Goal: Information Seeking & Learning: Learn about a topic

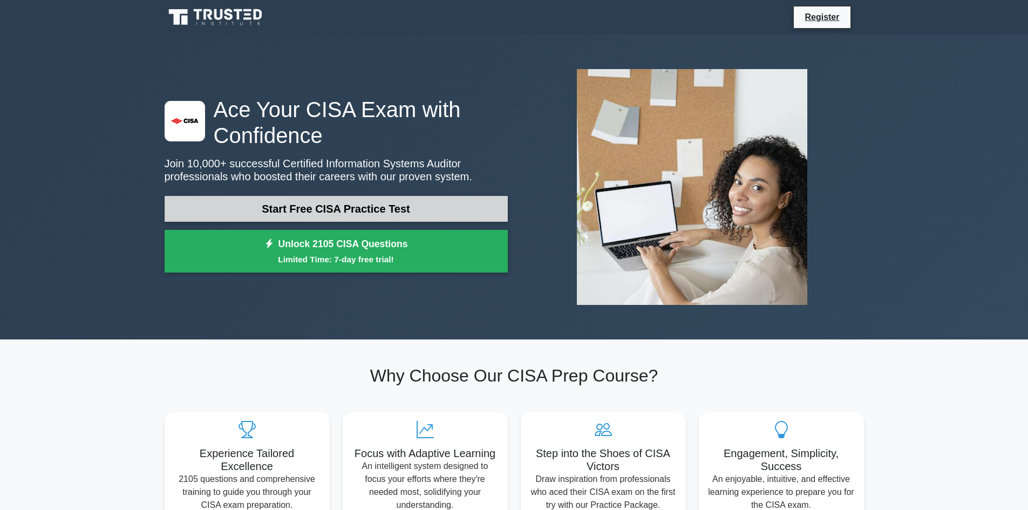
click at [389, 208] on link "Start Free CISA Practice Test" at bounding box center [336, 209] width 343 height 26
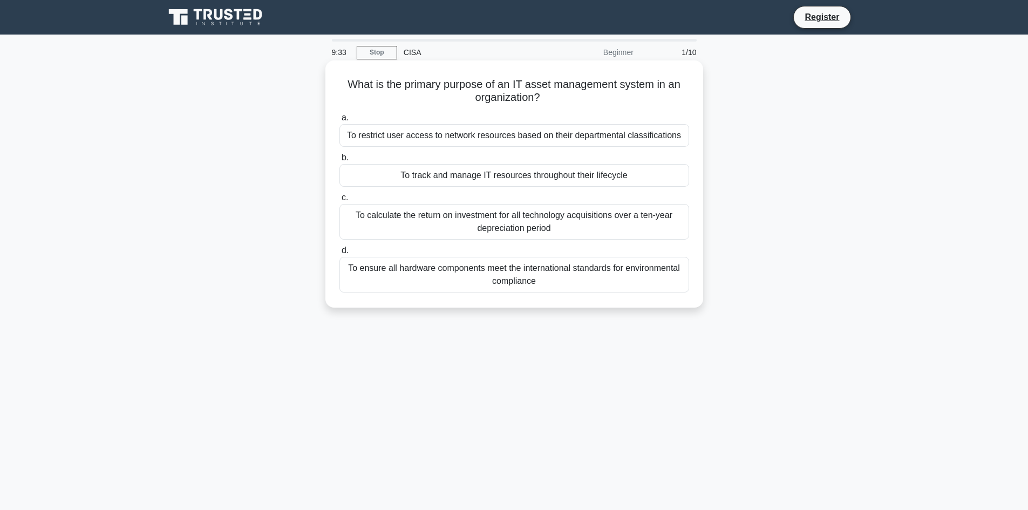
click at [506, 179] on div "To track and manage IT resources throughout their lifecycle" at bounding box center [515, 175] width 350 height 23
click at [340, 161] on input "b. To track and manage IT resources throughout their lifecycle" at bounding box center [340, 157] width 0 height 7
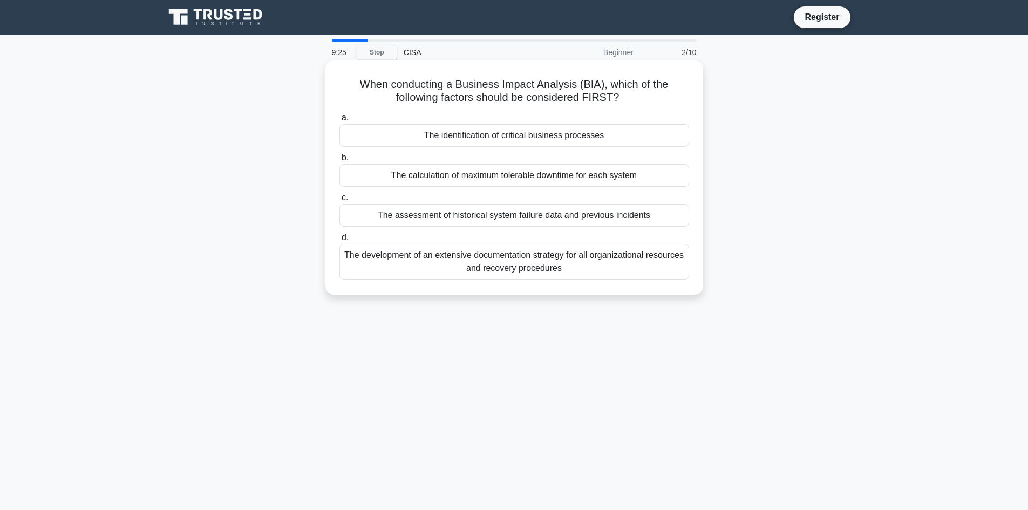
click at [503, 141] on div "The identification of critical business processes" at bounding box center [515, 135] width 350 height 23
click at [340, 121] on input "a. The identification of critical business processes" at bounding box center [340, 117] width 0 height 7
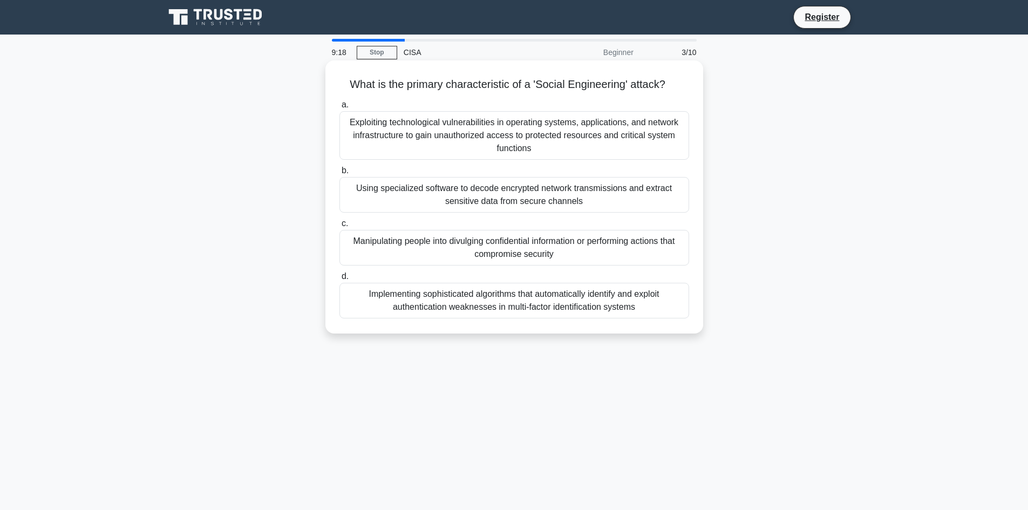
click at [540, 248] on div "Manipulating people into divulging confidential information or performing actio…" at bounding box center [515, 248] width 350 height 36
click at [340, 227] on input "c. Manipulating people into divulging confidential information or performing ac…" at bounding box center [340, 223] width 0 height 7
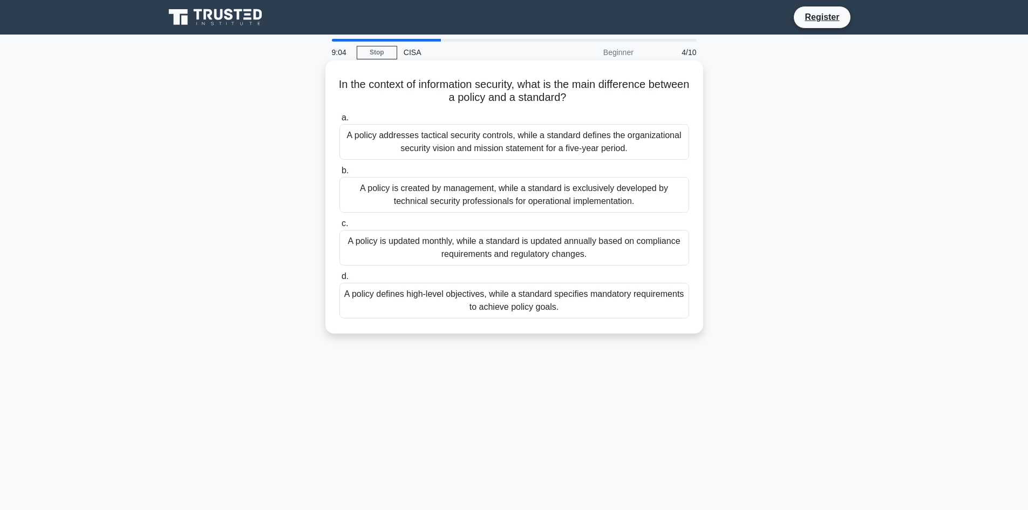
click at [580, 305] on div "A policy defines high-level objectives, while a standard specifies mandatory re…" at bounding box center [515, 301] width 350 height 36
click at [340, 280] on input "d. A policy defines high-level objectives, while a standard specifies mandatory…" at bounding box center [340, 276] width 0 height 7
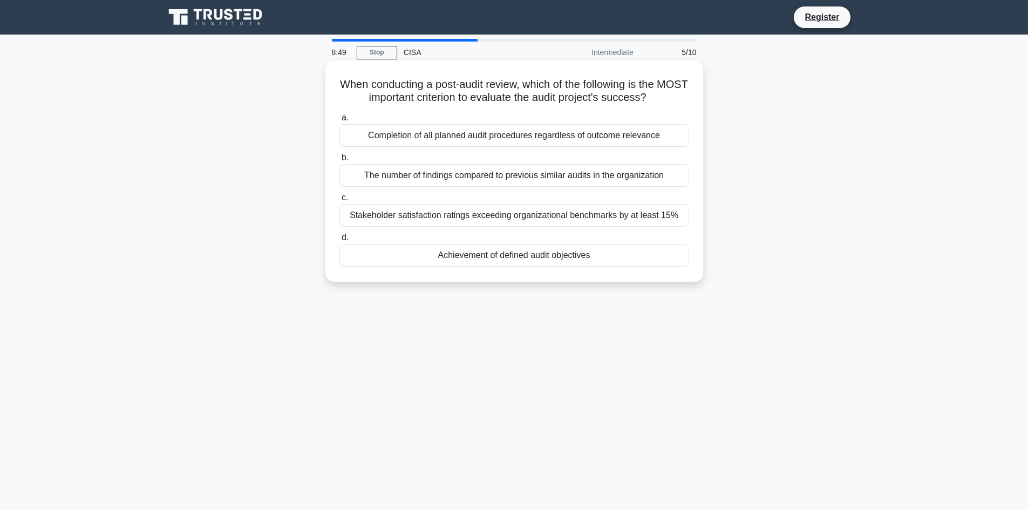
click at [566, 254] on div "Achievement of defined audit objectives" at bounding box center [515, 255] width 350 height 23
click at [340, 241] on input "d. Achievement of defined audit objectives" at bounding box center [340, 237] width 0 height 7
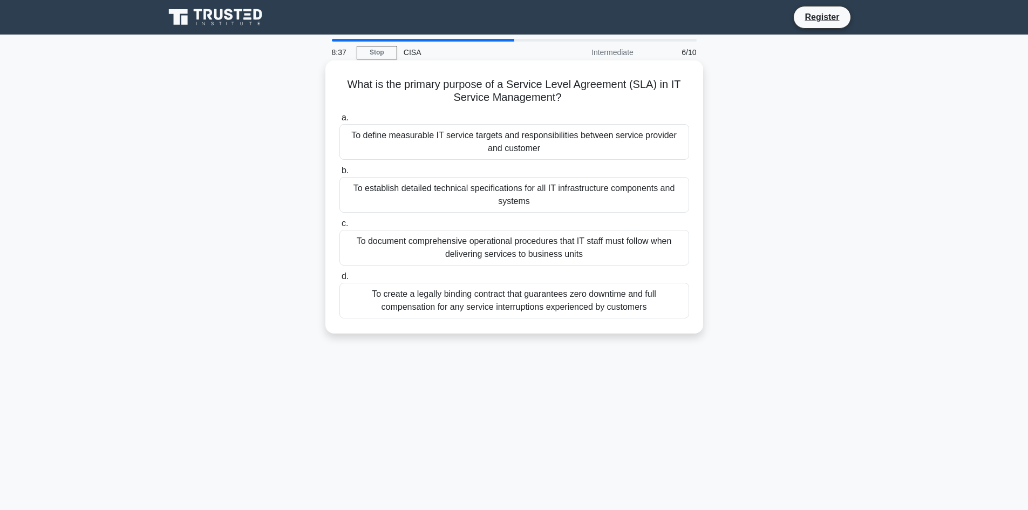
click at [614, 143] on div "To define measurable IT service targets and responsibilities between service pr…" at bounding box center [515, 142] width 350 height 36
click at [340, 121] on input "a. To define measurable IT service targets and responsibilities between service…" at bounding box center [340, 117] width 0 height 7
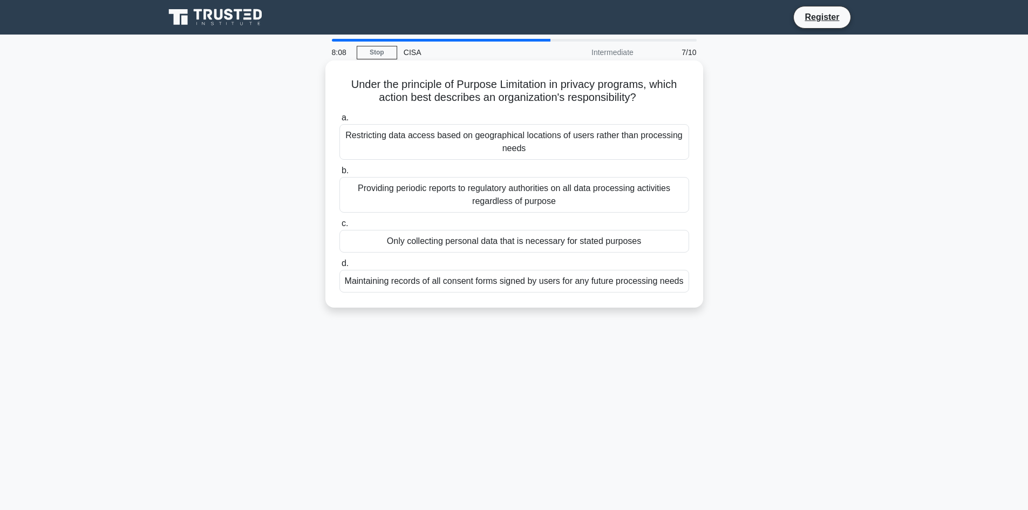
click at [586, 243] on div "Only collecting personal data that is necessary for stated purposes" at bounding box center [515, 241] width 350 height 23
click at [340, 227] on input "c. Only collecting personal data that is necessary for stated purposes" at bounding box center [340, 223] width 0 height 7
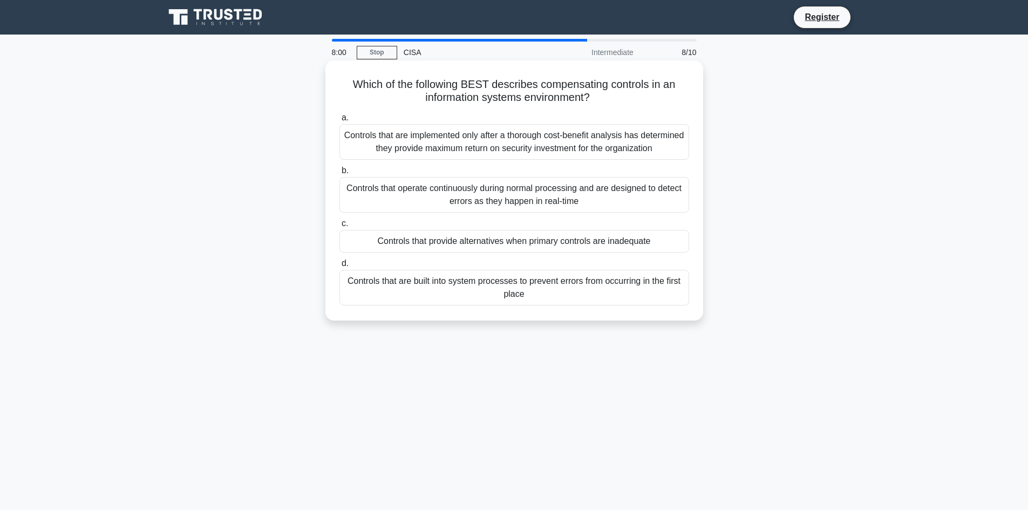
click at [587, 243] on div "Controls that provide alternatives when primary controls are inadequate" at bounding box center [515, 241] width 350 height 23
click at [340, 227] on input "c. Controls that provide alternatives when primary controls are inadequate" at bounding box center [340, 223] width 0 height 7
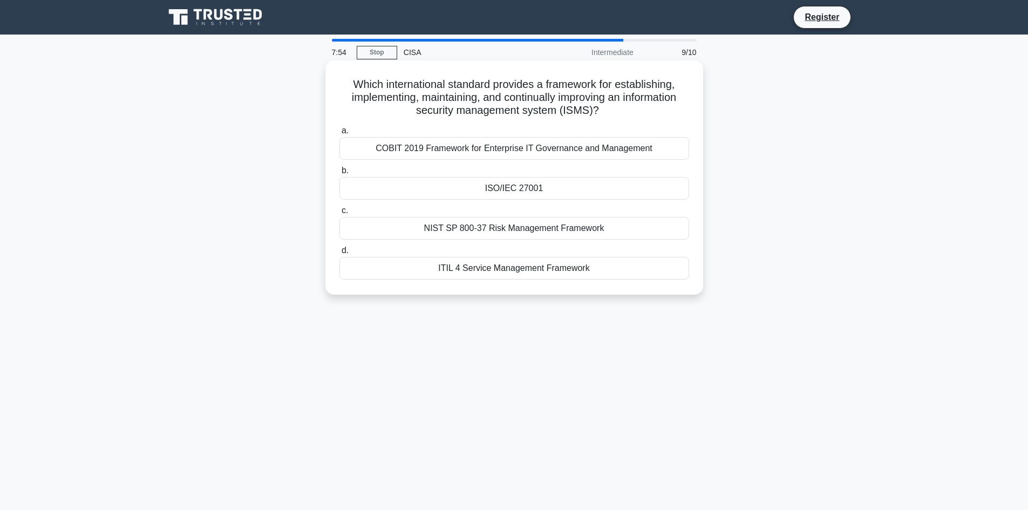
click at [560, 189] on div "ISO/IEC 27001" at bounding box center [515, 188] width 350 height 23
click at [340, 174] on input "b. ISO/IEC 27001" at bounding box center [340, 170] width 0 height 7
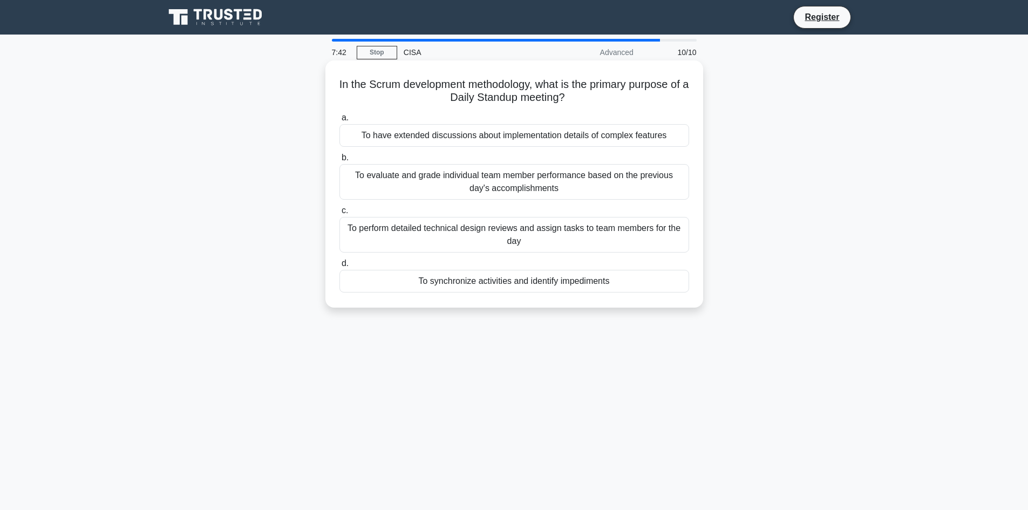
click at [580, 181] on div "To evaluate and grade individual team member performance based on the previous …" at bounding box center [515, 182] width 350 height 36
click at [340, 161] on input "b. To evaluate and grade individual team member performance based on the previo…" at bounding box center [340, 157] width 0 height 7
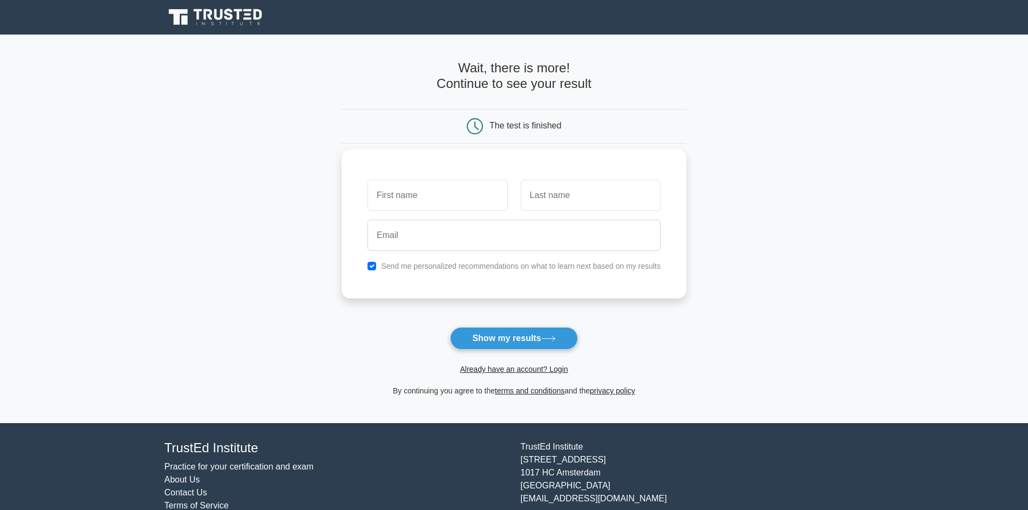
click at [460, 195] on input "text" at bounding box center [438, 195] width 140 height 31
type input "s"
type input "Milo"
click at [580, 194] on input "text" at bounding box center [591, 195] width 140 height 31
type input "Law"
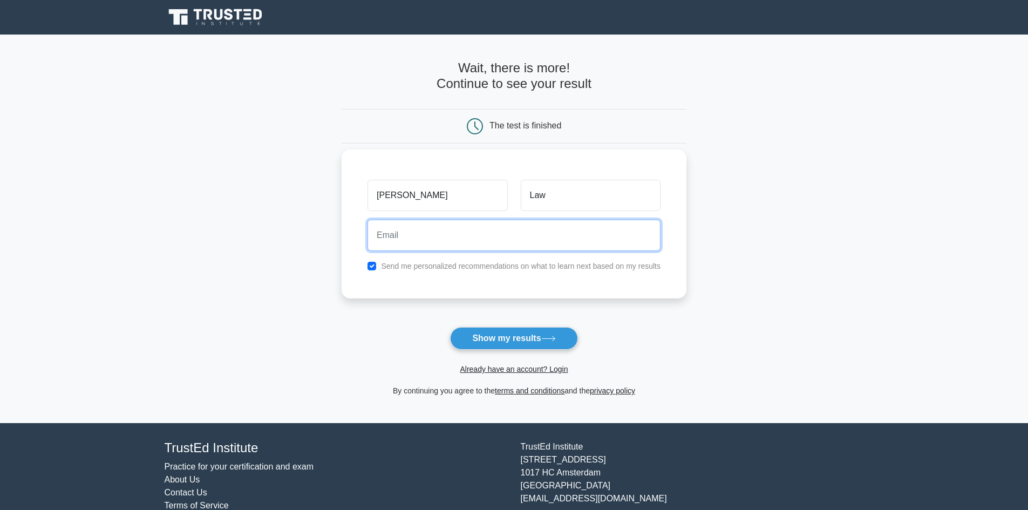
click at [566, 234] on input "email" at bounding box center [514, 235] width 293 height 31
type input "sklaw201718@gmail.com"
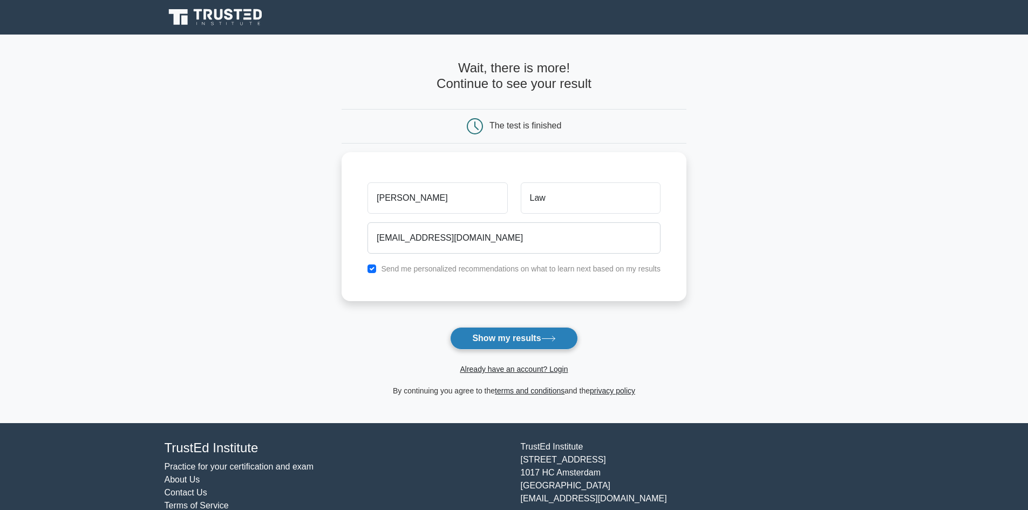
click at [541, 342] on button "Show my results" at bounding box center [513, 338] width 127 height 23
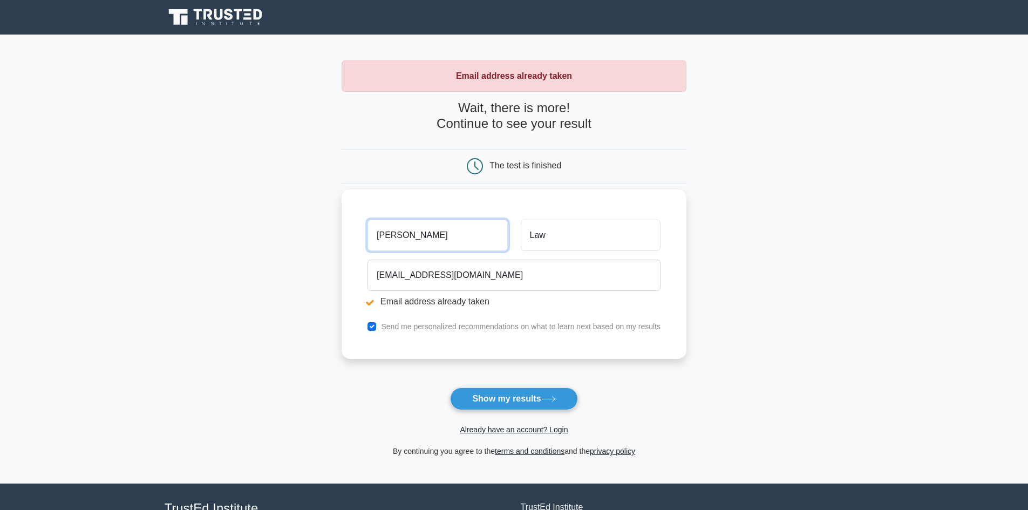
click at [444, 236] on input "[PERSON_NAME]" at bounding box center [438, 235] width 140 height 31
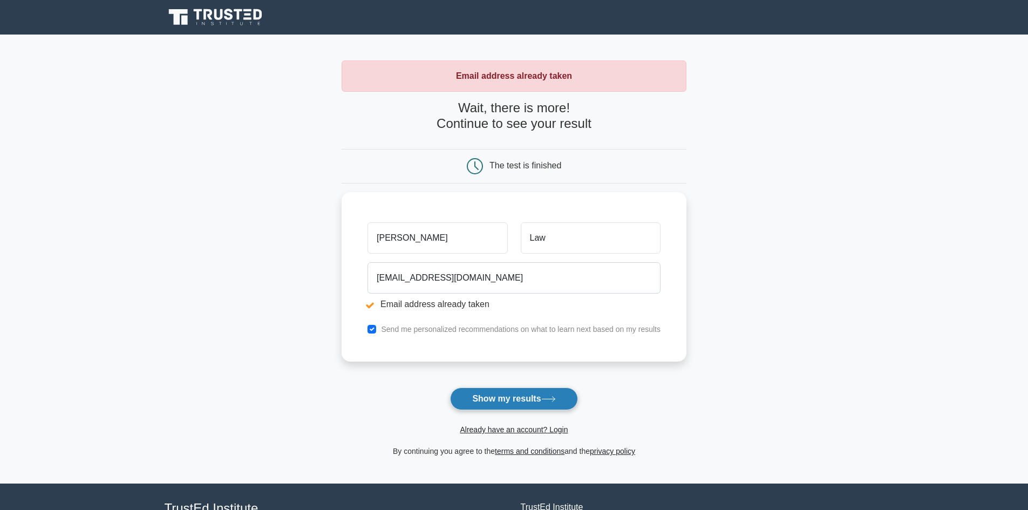
click at [501, 403] on button "Show my results" at bounding box center [513, 399] width 127 height 23
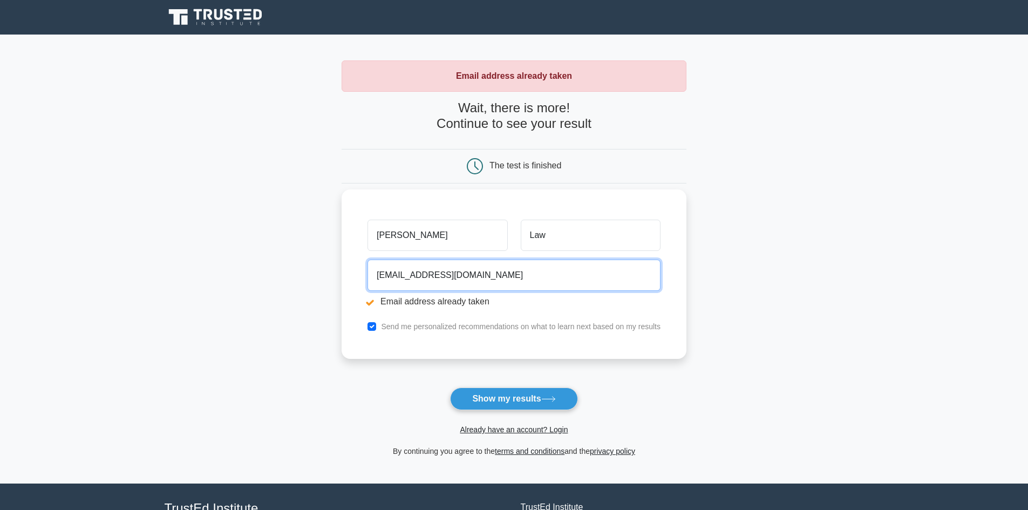
drag, startPoint x: 485, startPoint y: 280, endPoint x: 349, endPoint y: 284, distance: 136.1
click at [348, 286] on div "Milo Law sklaw201718@gmail.com Email address already taken Send me personalized…" at bounding box center [514, 273] width 345 height 169
type input "pagliucachan2007@yahoo.com.hk"
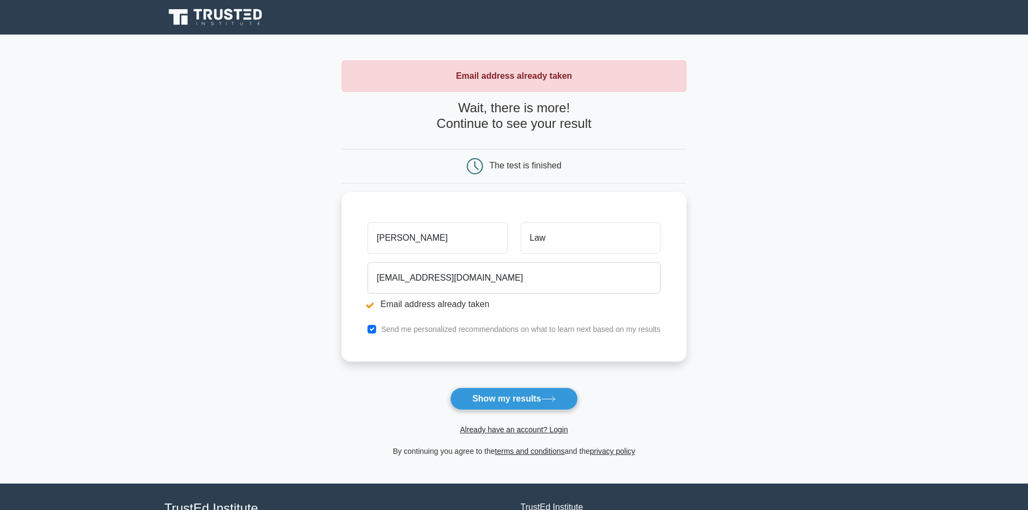
click at [500, 399] on button "Show my results" at bounding box center [513, 399] width 127 height 23
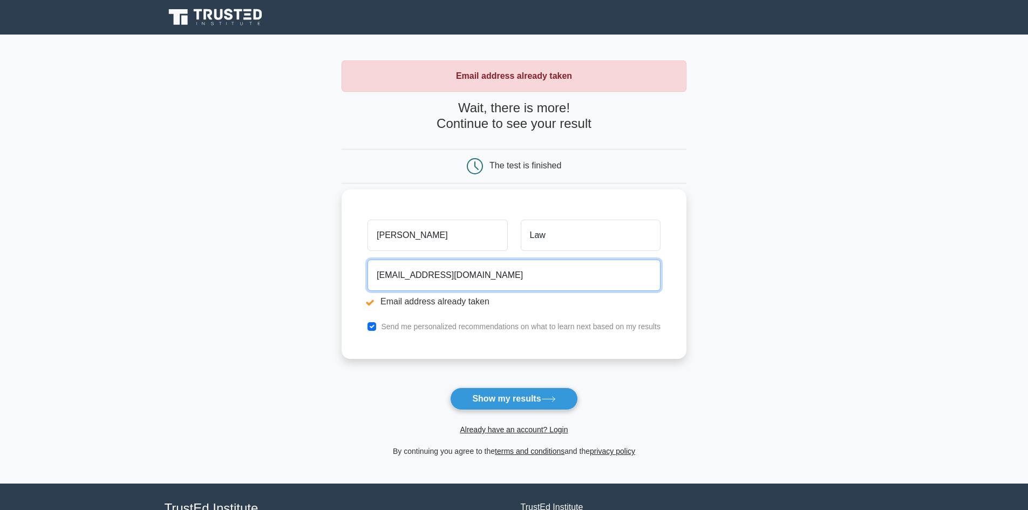
drag, startPoint x: 521, startPoint y: 280, endPoint x: 361, endPoint y: 279, distance: 159.8
click at [361, 279] on div "[PERSON_NAME] Law [EMAIL_ADDRESS][DOMAIN_NAME] Email address already taken Send…" at bounding box center [514, 273] width 345 height 169
type input "r"
type input "t"
type input "[EMAIL_ADDRESS][DOMAIN_NAME]"
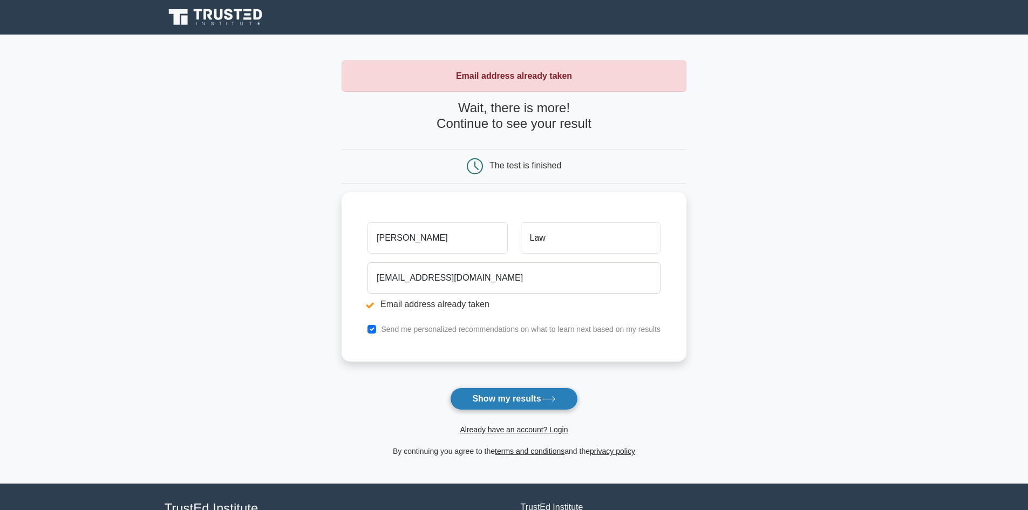
click at [477, 393] on button "Show my results" at bounding box center [513, 399] width 127 height 23
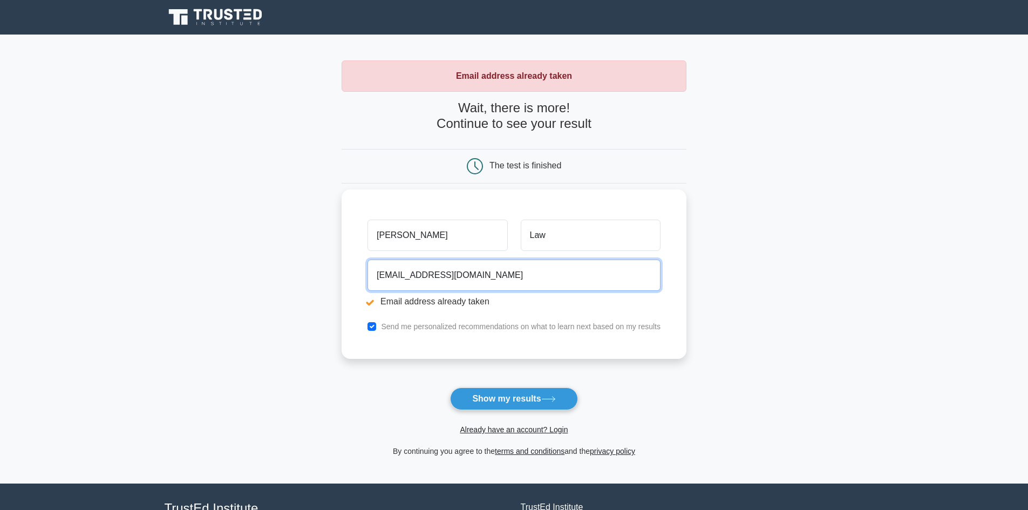
drag, startPoint x: 492, startPoint y: 284, endPoint x: 358, endPoint y: 281, distance: 133.9
click at [358, 281] on div "Milo Law milo.law2023@gmail.com Email address already taken Send me personalize…" at bounding box center [514, 273] width 345 height 169
click at [420, 276] on input "teresa1754@gmail.com" at bounding box center [514, 275] width 293 height 31
type input "[EMAIL_ADDRESS][DOMAIN_NAME]"
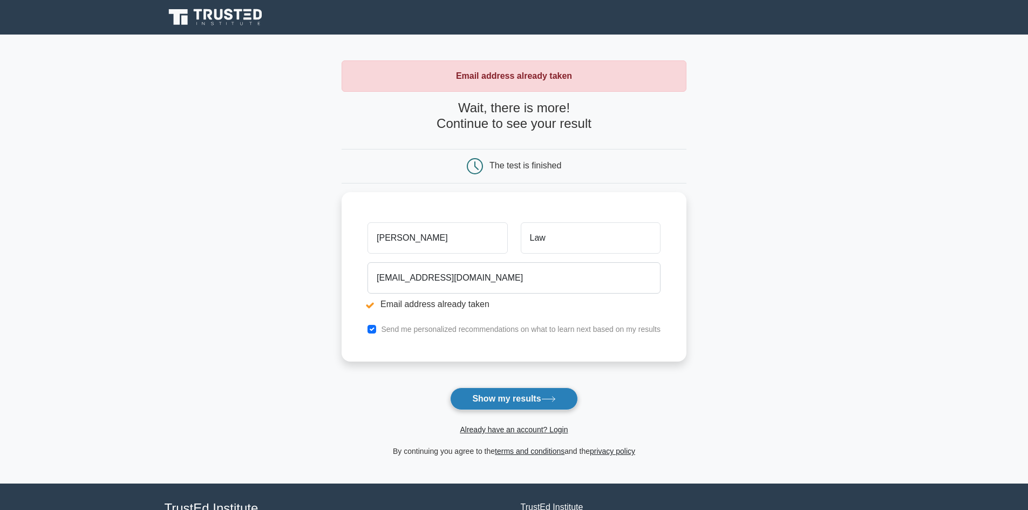
click at [527, 398] on button "Show my results" at bounding box center [513, 399] width 127 height 23
click at [452, 236] on input "[PERSON_NAME]" at bounding box center [438, 235] width 140 height 31
click at [376, 324] on input "checkbox" at bounding box center [372, 326] width 9 height 9
checkbox input "false"
click at [372, 301] on li "Email address already taken" at bounding box center [514, 301] width 293 height 13
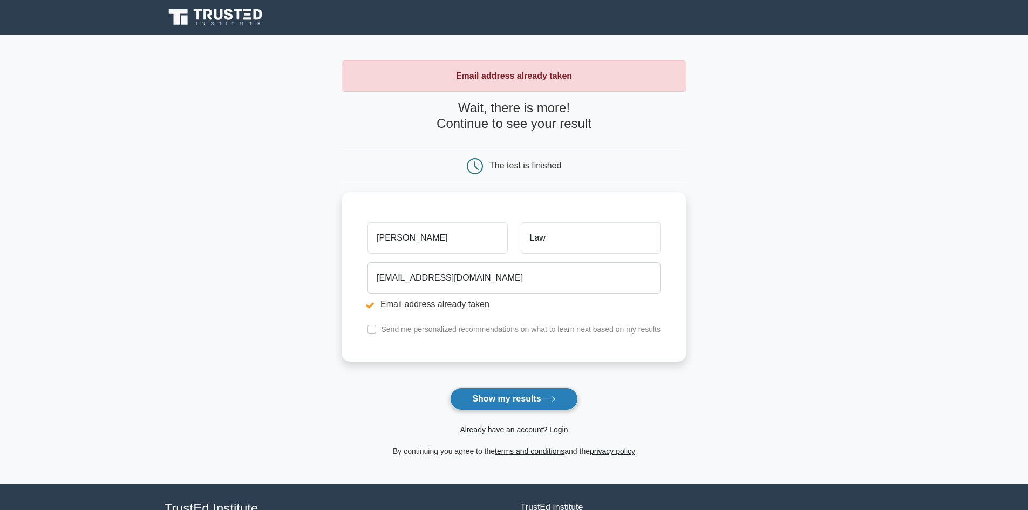
click at [532, 401] on button "Show my results" at bounding box center [513, 399] width 127 height 23
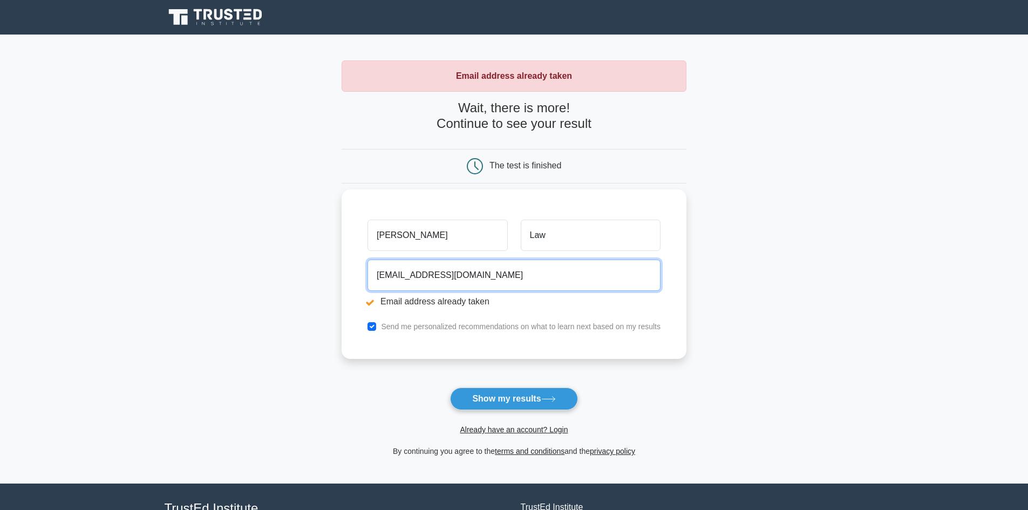
drag, startPoint x: 445, startPoint y: 274, endPoint x: 365, endPoint y: 284, distance: 81.0
click at [365, 284] on div "[EMAIL_ADDRESS][DOMAIN_NAME] Email address already taken" at bounding box center [514, 285] width 306 height 60
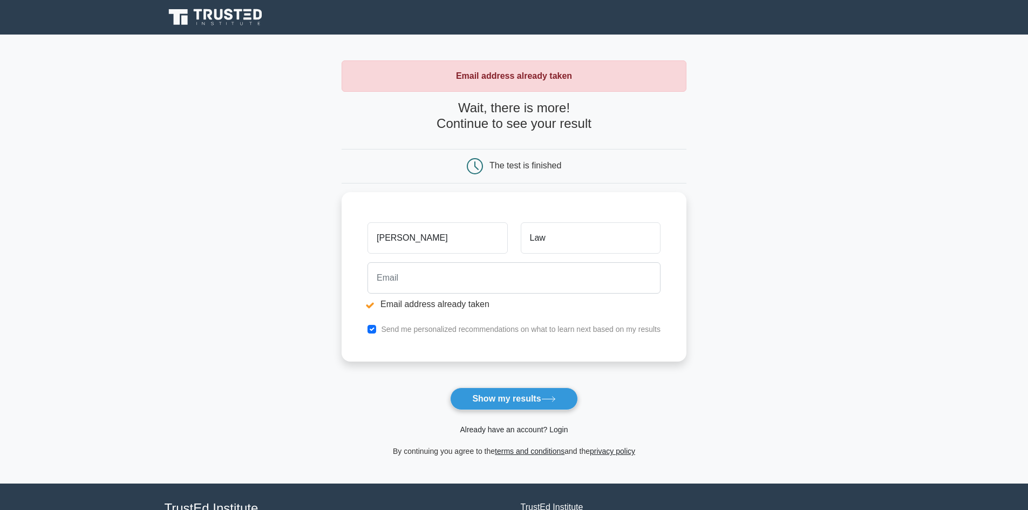
click at [538, 431] on link "Already have an account? Login" at bounding box center [514, 429] width 108 height 9
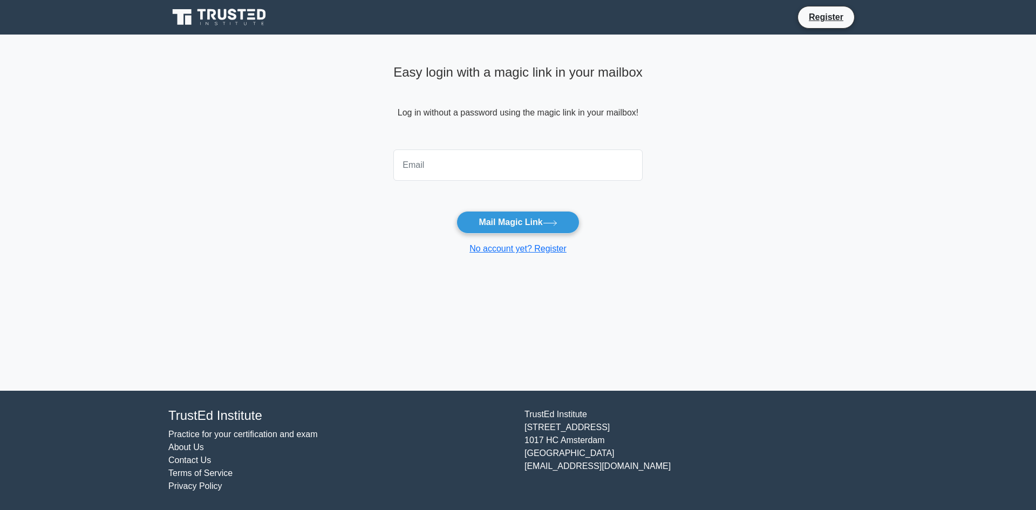
click at [446, 153] on input "email" at bounding box center [517, 165] width 249 height 31
type input "[EMAIL_ADDRESS][DOMAIN_NAME]"
click at [541, 224] on button "Mail Magic Link" at bounding box center [518, 222] width 123 height 23
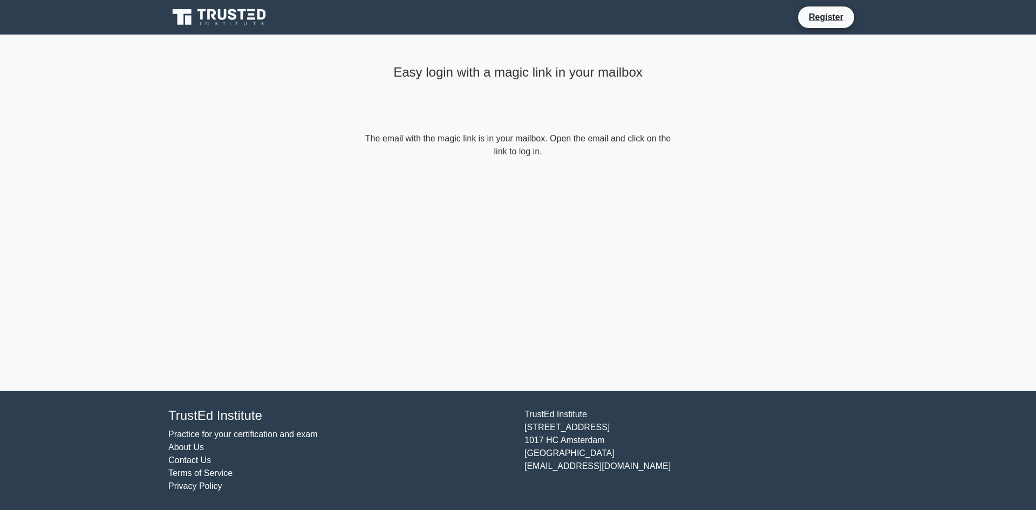
click at [501, 155] on form "The email with the magic link is in your mailbox. Open the email and click on t…" at bounding box center [518, 145] width 311 height 26
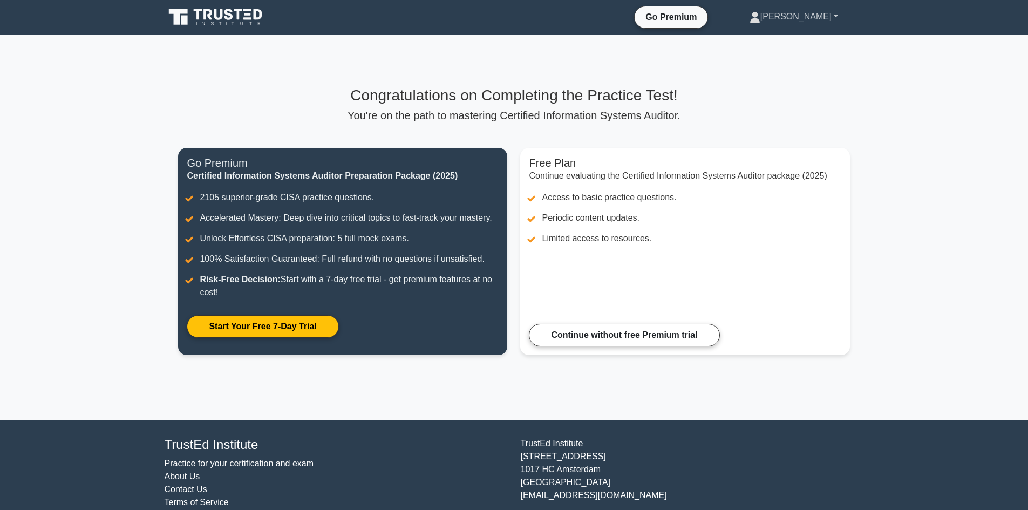
click at [829, 17] on link "[PERSON_NAME]" at bounding box center [794, 17] width 140 height 22
click at [810, 40] on link "Profile" at bounding box center [766, 41] width 85 height 17
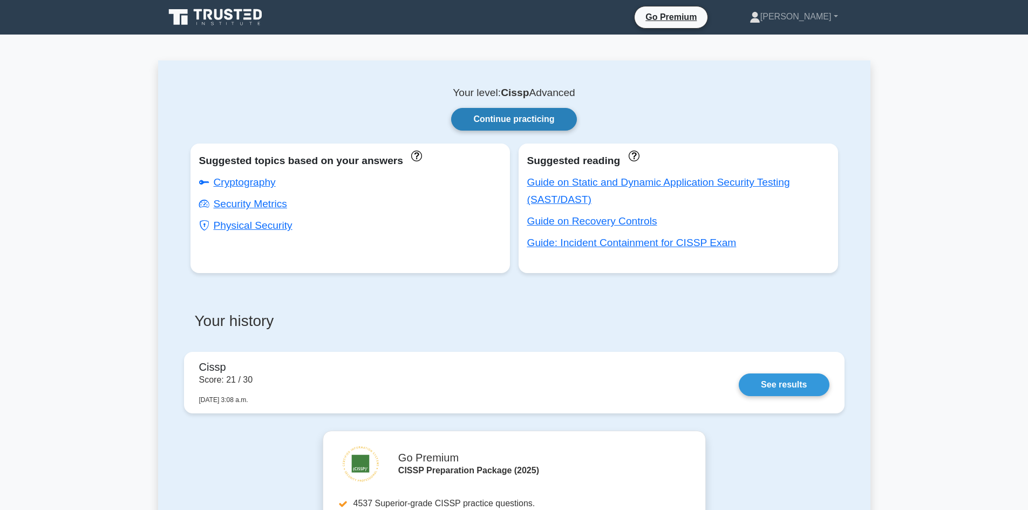
click at [539, 120] on link "Continue practicing" at bounding box center [513, 119] width 125 height 23
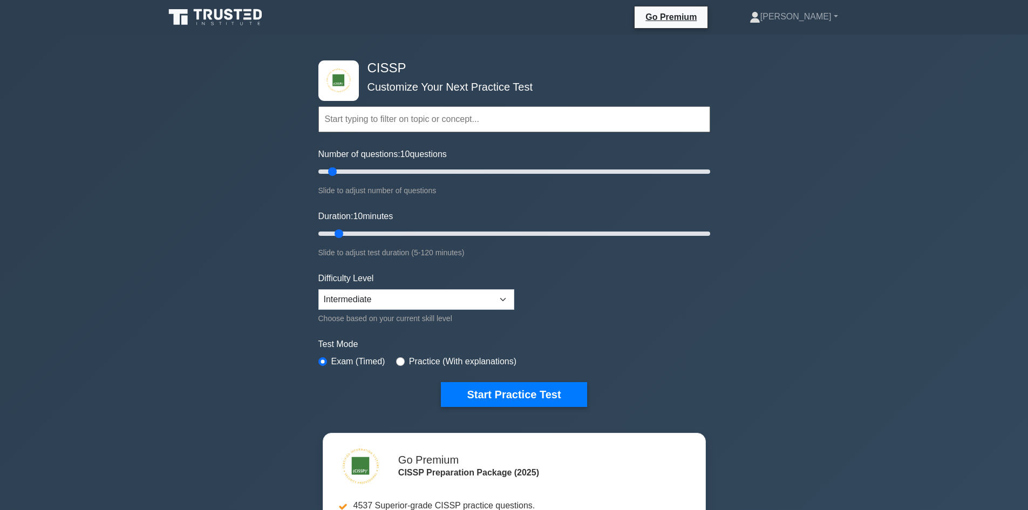
click at [245, 18] on icon at bounding box center [248, 18] width 8 height 2
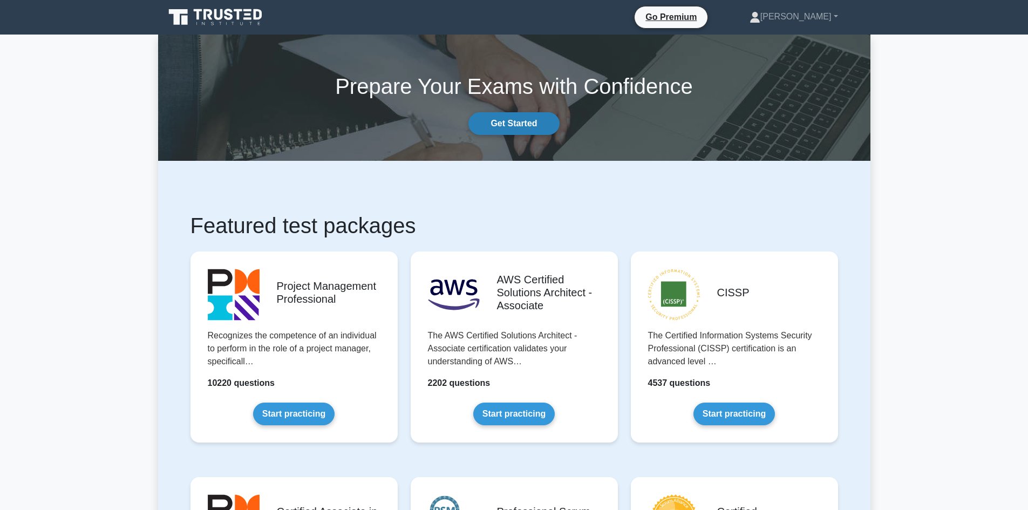
click at [537, 129] on link "Get Started" at bounding box center [514, 123] width 91 height 23
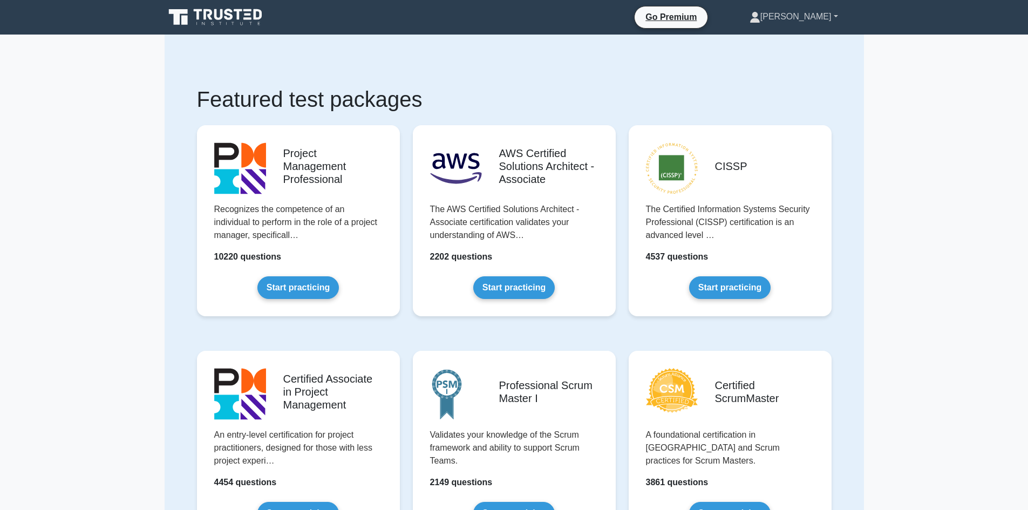
click at [837, 17] on link "[PERSON_NAME]" at bounding box center [794, 17] width 140 height 22
click at [803, 59] on link "Settings" at bounding box center [766, 59] width 85 height 17
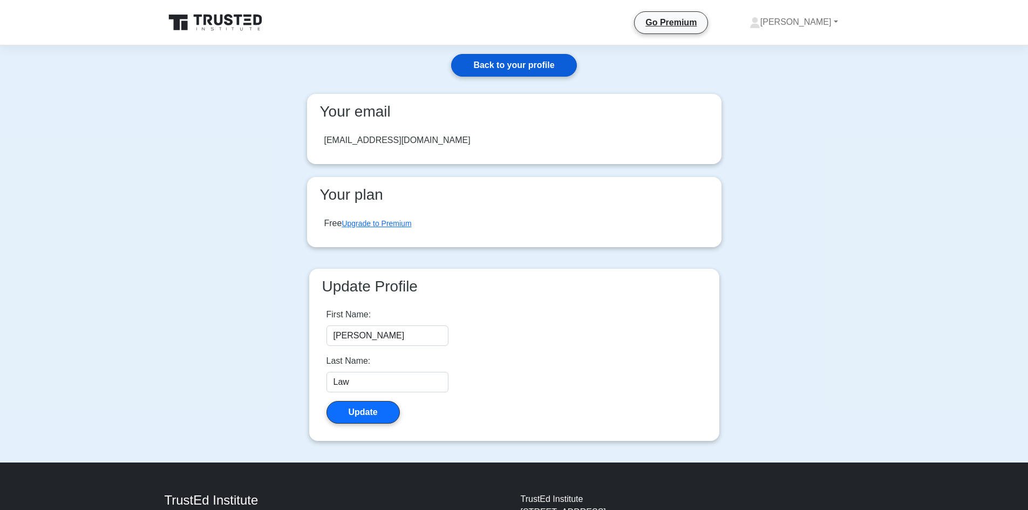
click at [530, 72] on link "Back to your profile" at bounding box center [513, 65] width 125 height 23
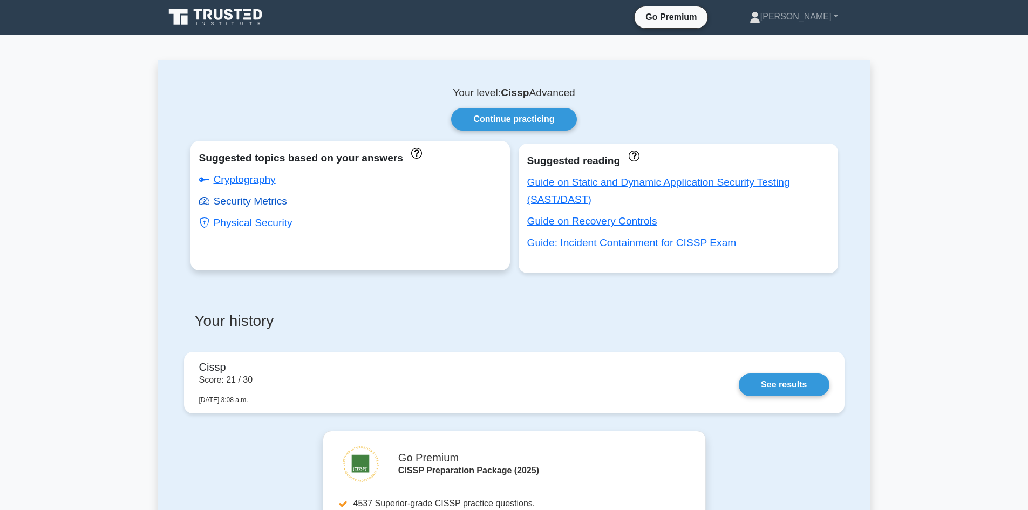
click at [268, 201] on link "Security Metrics" at bounding box center [243, 200] width 88 height 11
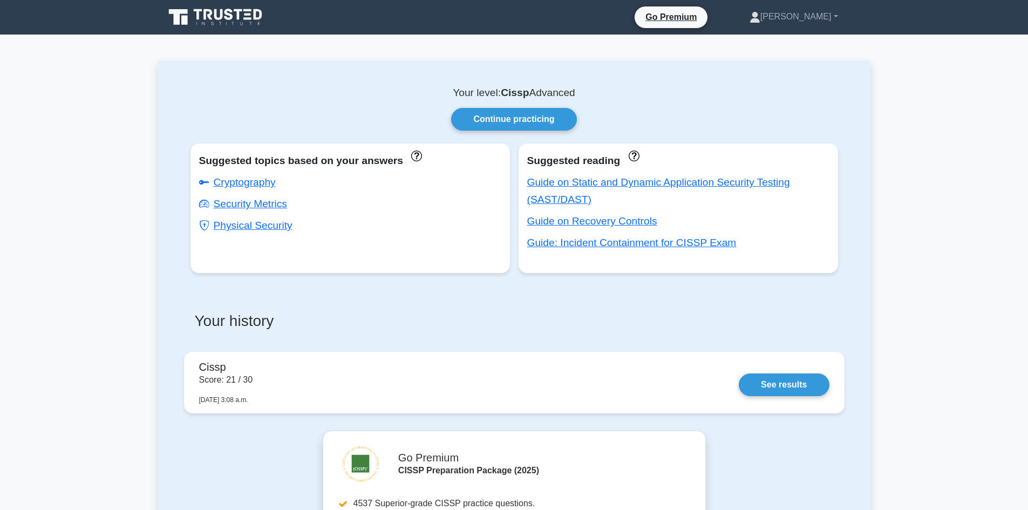
click at [173, 23] on icon at bounding box center [217, 17] width 104 height 21
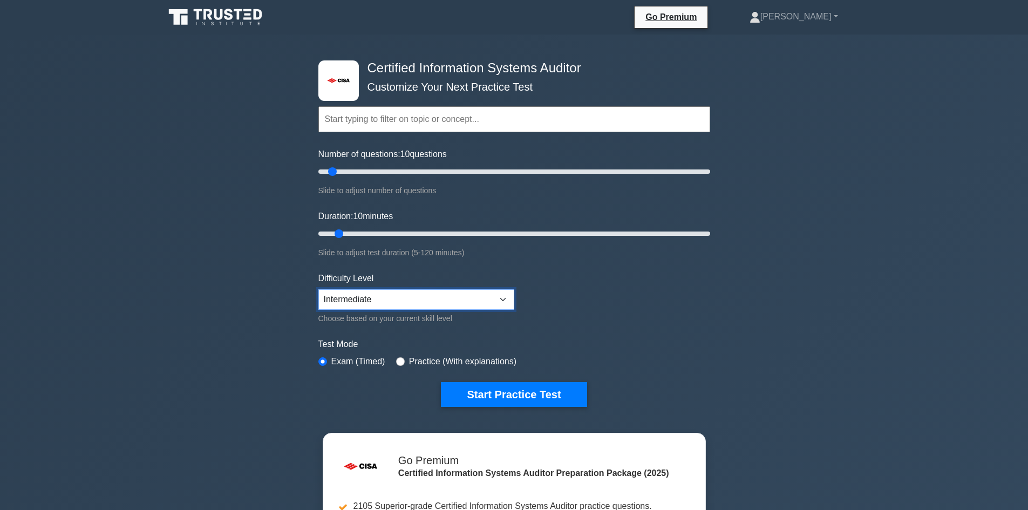
click at [498, 300] on select "Beginner Intermediate Expert" at bounding box center [416, 299] width 196 height 21
select select "expert"
click at [318, 289] on select "Beginner Intermediate Expert" at bounding box center [416, 299] width 196 height 21
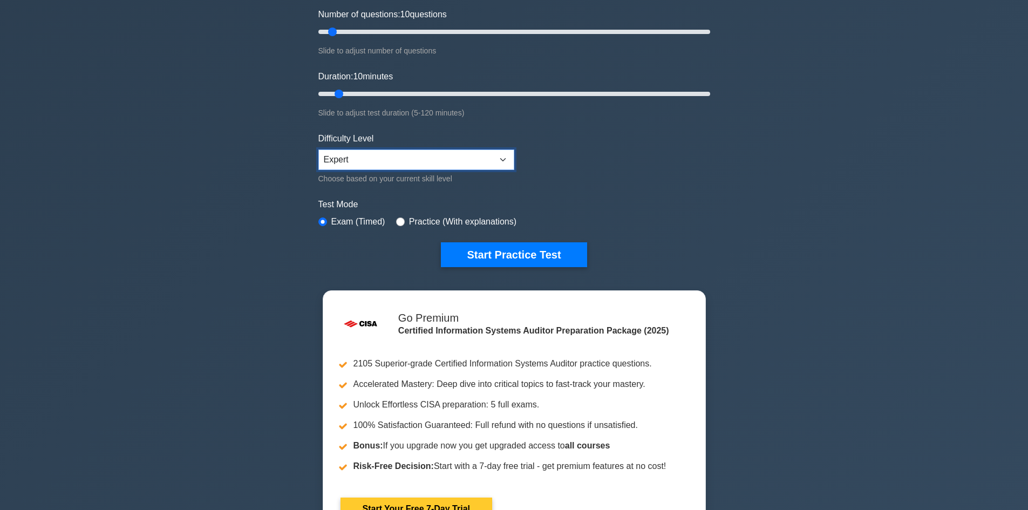
scroll to position [162, 0]
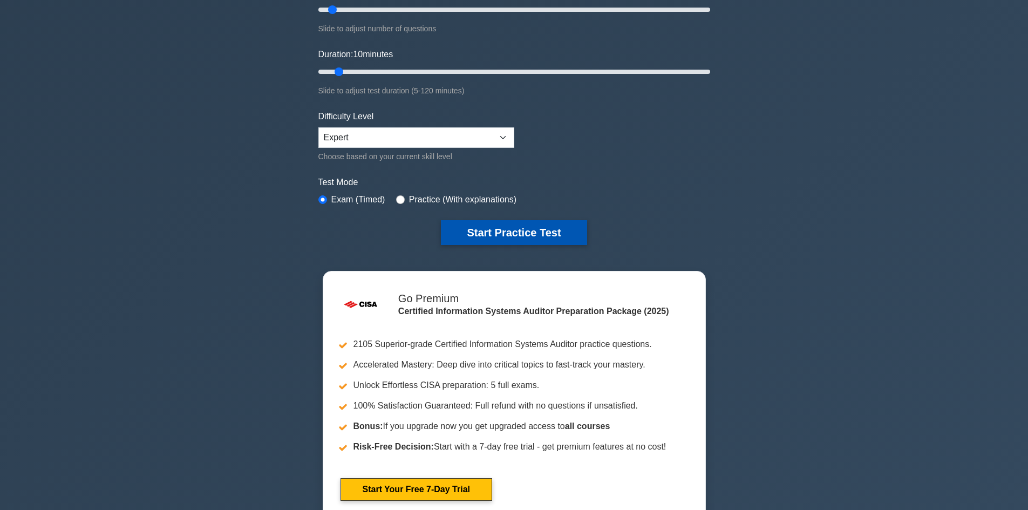
click at [525, 232] on button "Start Practice Test" at bounding box center [514, 232] width 146 height 25
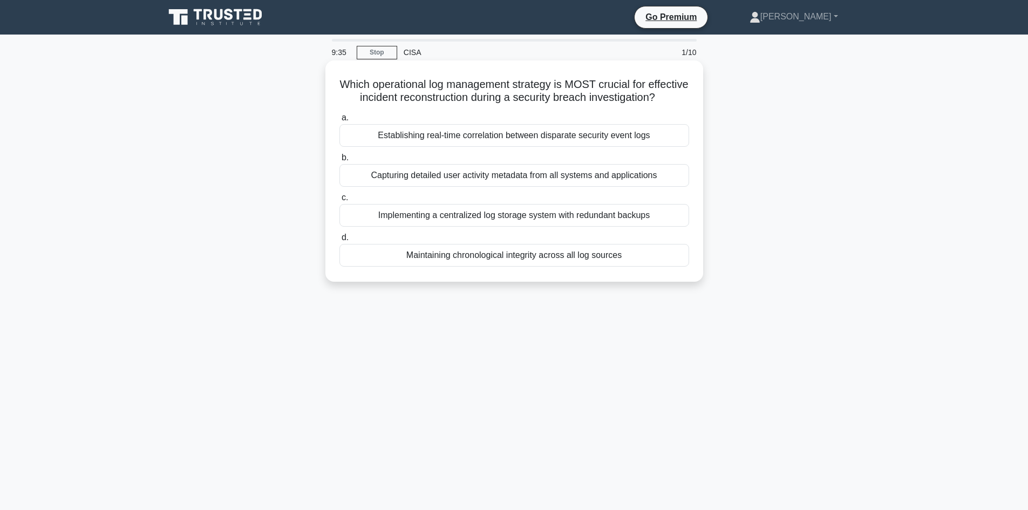
click at [561, 147] on div "Establishing real-time correlation between disparate security event logs" at bounding box center [515, 135] width 350 height 23
click at [340, 121] on input "a. Establishing real-time correlation between disparate security event logs" at bounding box center [340, 117] width 0 height 7
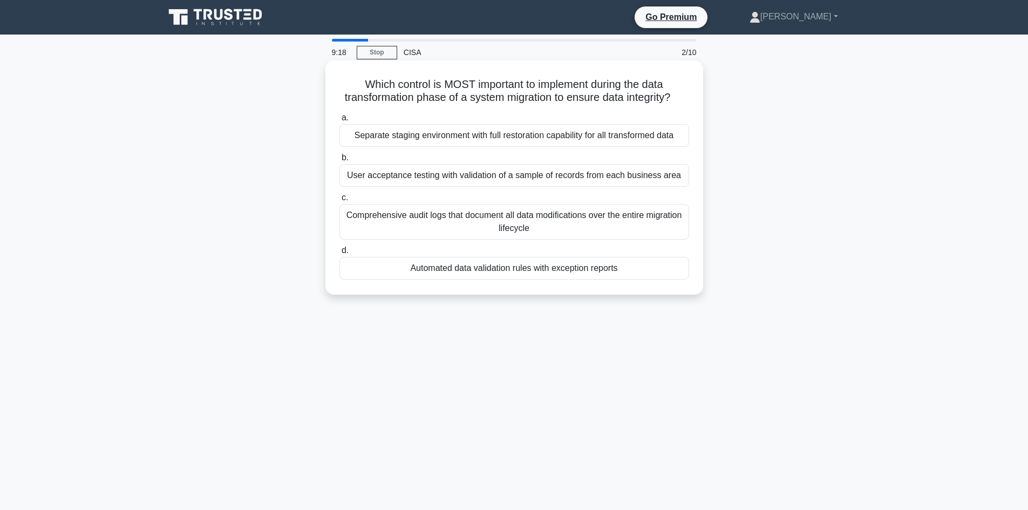
click at [545, 147] on div "Separate staging environment with full restoration capability for all transform…" at bounding box center [515, 135] width 350 height 23
click at [340, 121] on input "a. Separate staging environment with full restoration capability for all transf…" at bounding box center [340, 117] width 0 height 7
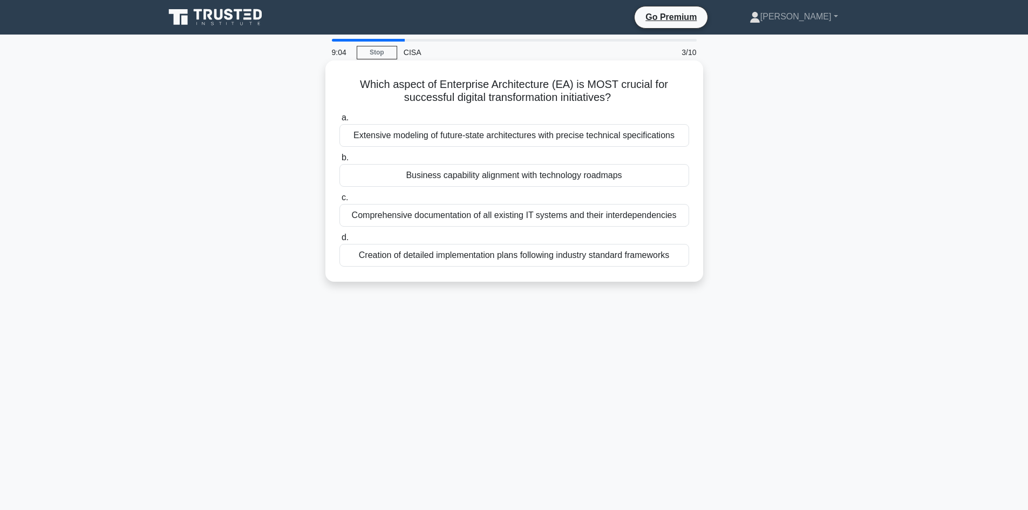
click at [539, 174] on div "Business capability alignment with technology roadmaps" at bounding box center [515, 175] width 350 height 23
click at [340, 161] on input "b. Business capability alignment with technology roadmaps" at bounding box center [340, 157] width 0 height 7
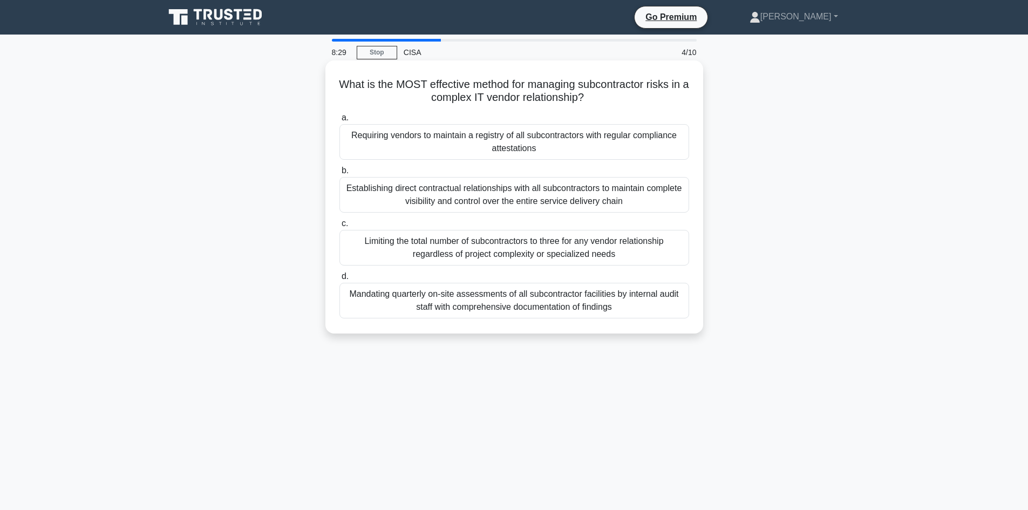
click at [553, 304] on div "Mandating quarterly on-site assessments of all subcontractor facilities by inte…" at bounding box center [515, 301] width 350 height 36
click at [340, 280] on input "d. Mandating quarterly on-site assessments of all subcontractor facilities by i…" at bounding box center [340, 276] width 0 height 7
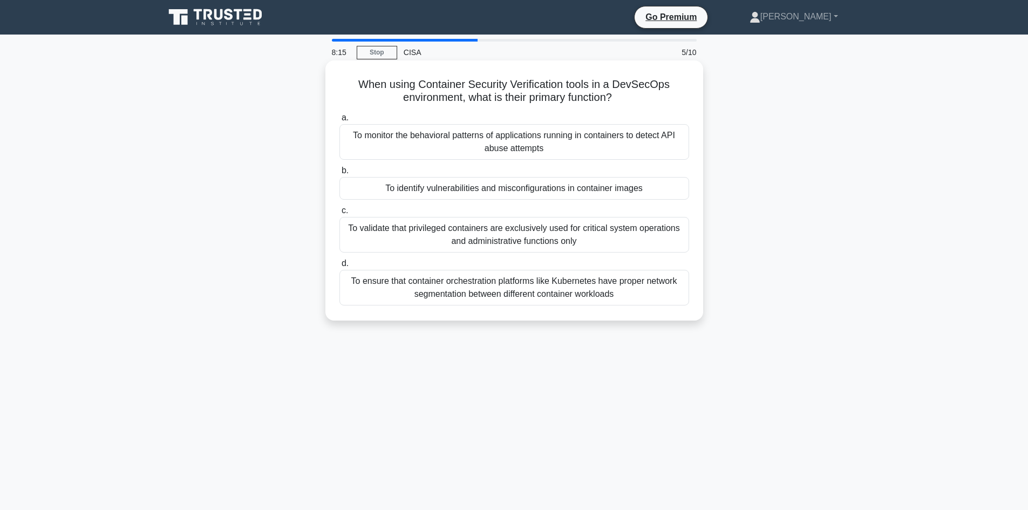
click at [568, 149] on div "To monitor the behavioral patterns of applications running in containers to det…" at bounding box center [515, 142] width 350 height 36
click at [340, 121] on input "a. To monitor the behavioral patterns of applications running in containers to …" at bounding box center [340, 117] width 0 height 7
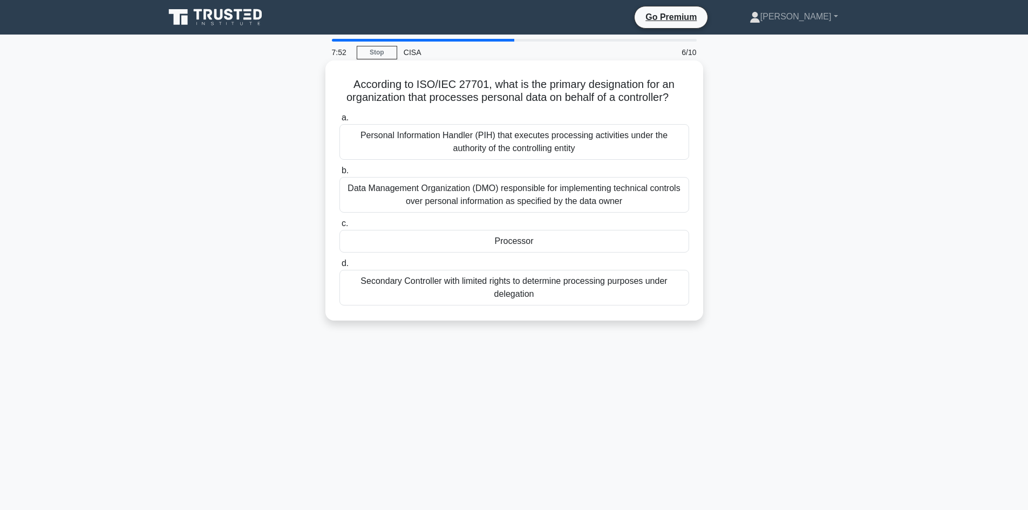
click at [543, 199] on div "Data Management Organization (DMO) responsible for implementing technical contr…" at bounding box center [515, 195] width 350 height 36
click at [340, 174] on input "b. Data Management Organization (DMO) responsible for implementing technical co…" at bounding box center [340, 170] width 0 height 7
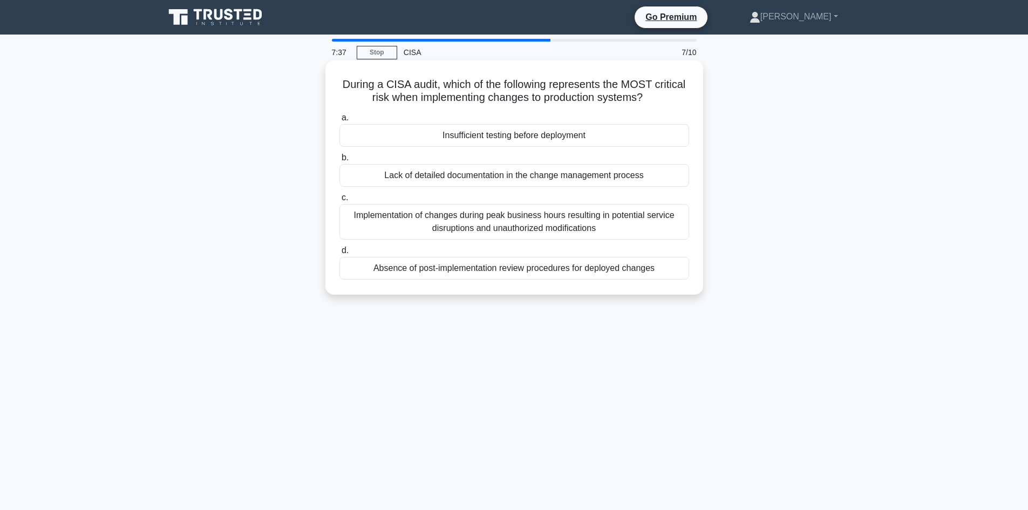
click at [588, 221] on div "Implementation of changes during peak business hours resulting in potential ser…" at bounding box center [515, 222] width 350 height 36
click at [340, 201] on input "c. Implementation of changes during peak business hours resulting in potential …" at bounding box center [340, 197] width 0 height 7
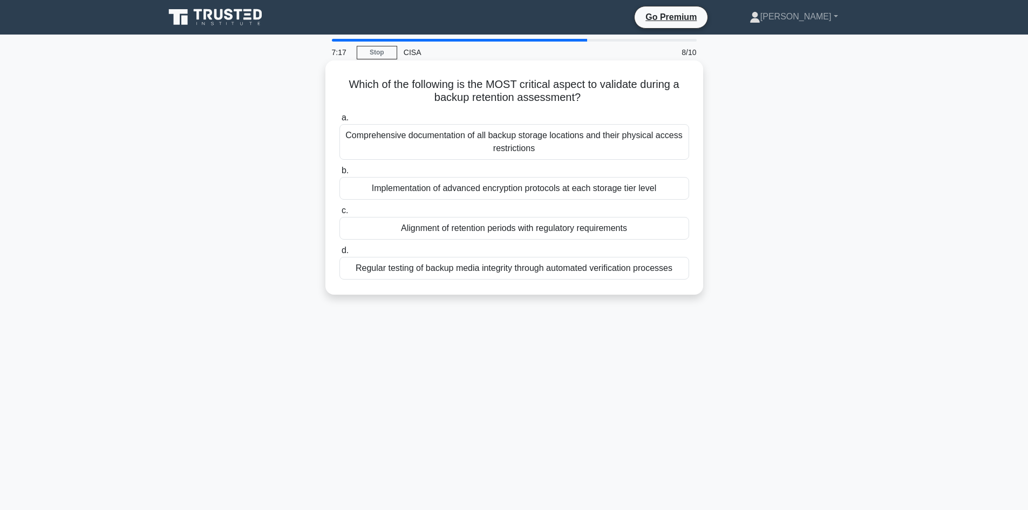
click at [512, 273] on div "Regular testing of backup media integrity through automated verification proces…" at bounding box center [515, 268] width 350 height 23
click at [340, 254] on input "d. Regular testing of backup media integrity through automated verification pro…" at bounding box center [340, 250] width 0 height 7
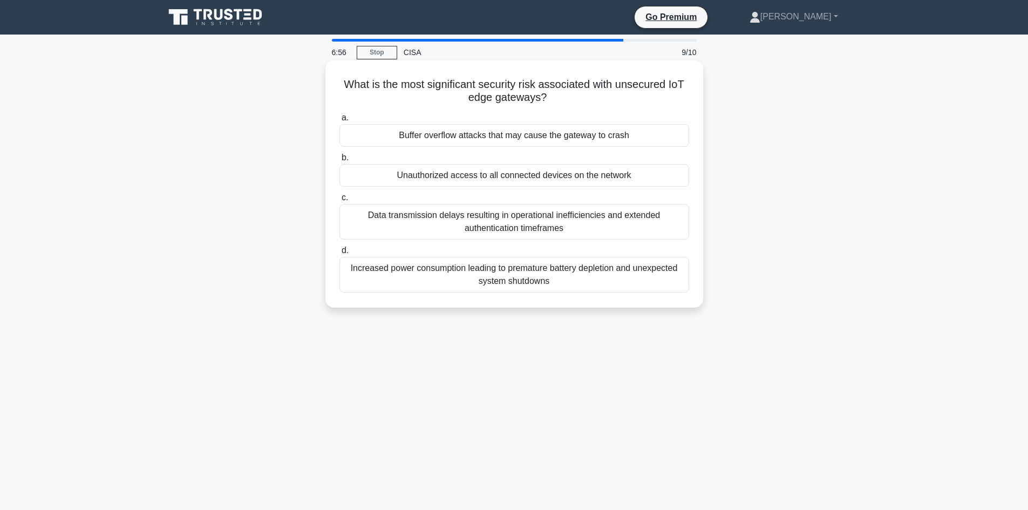
click at [612, 131] on div "Buffer overflow attacks that may cause the gateway to crash" at bounding box center [515, 135] width 350 height 23
click at [340, 121] on input "a. Buffer overflow attacks that may cause the gateway to crash" at bounding box center [340, 117] width 0 height 7
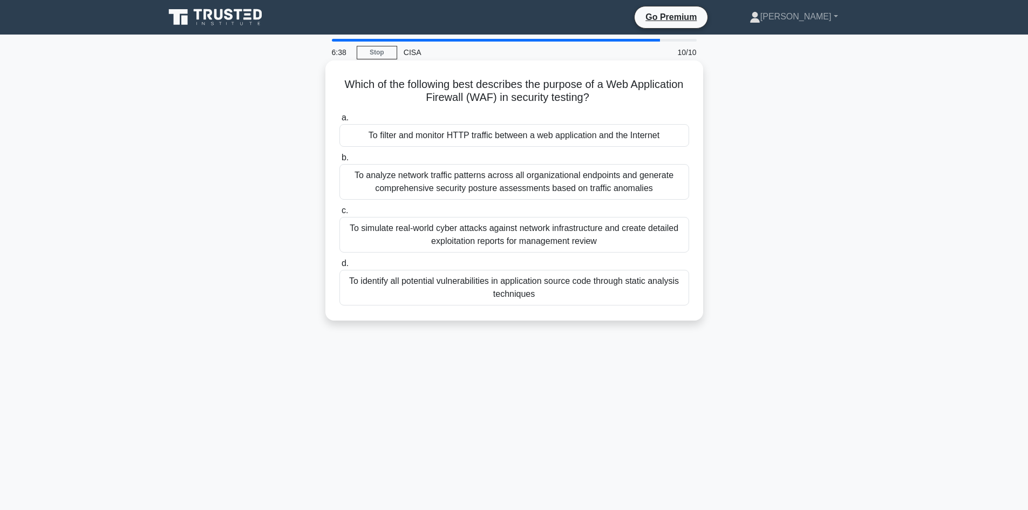
click at [633, 186] on div "To analyze network traffic patterns across all organizational endpoints and gen…" at bounding box center [515, 182] width 350 height 36
click at [340, 161] on input "b. To analyze network traffic patterns across all organizational endpoints and …" at bounding box center [340, 157] width 0 height 7
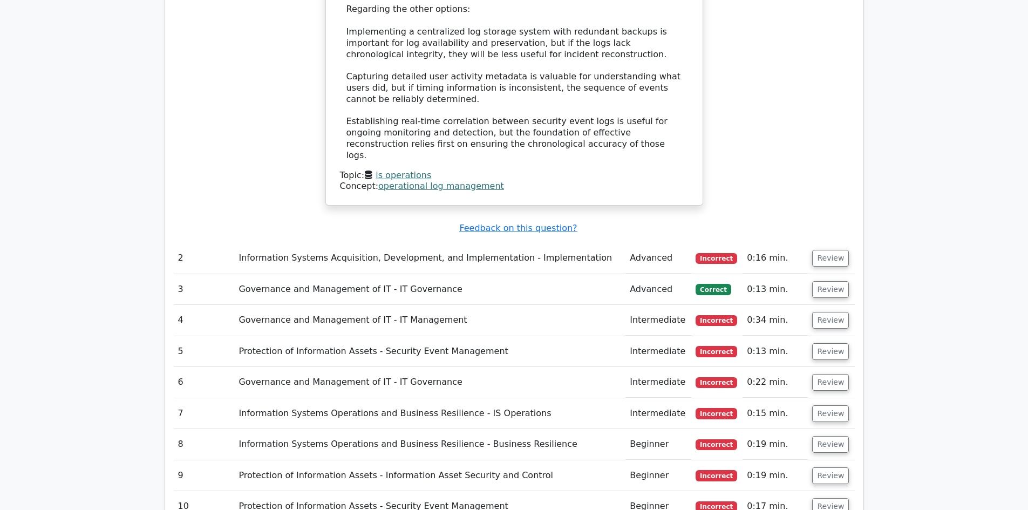
scroll to position [1349, 0]
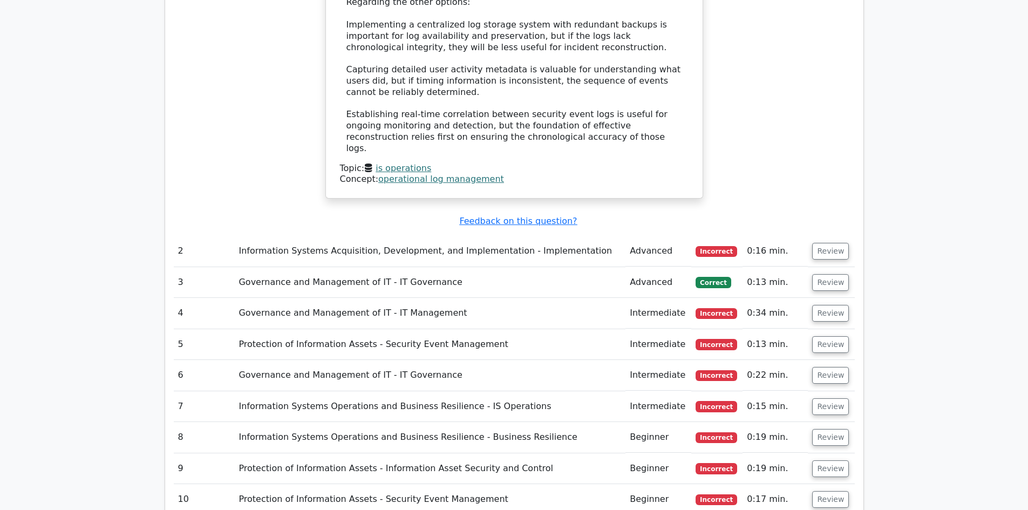
click at [413, 267] on td "Governance and Management of IT - IT Governance" at bounding box center [429, 282] width 391 height 31
click at [824, 274] on button "Review" at bounding box center [830, 282] width 37 height 17
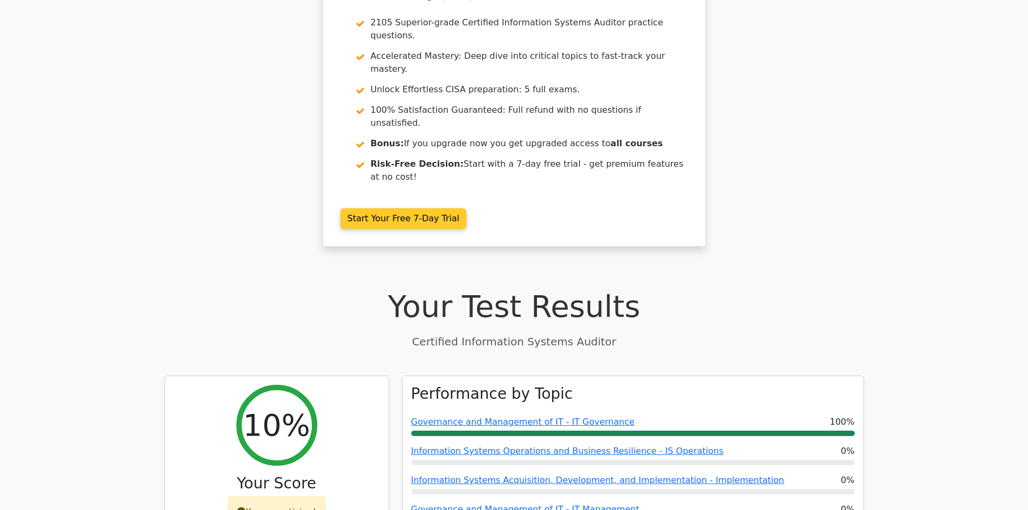
scroll to position [0, 0]
